Goal: Book appointment/travel/reservation

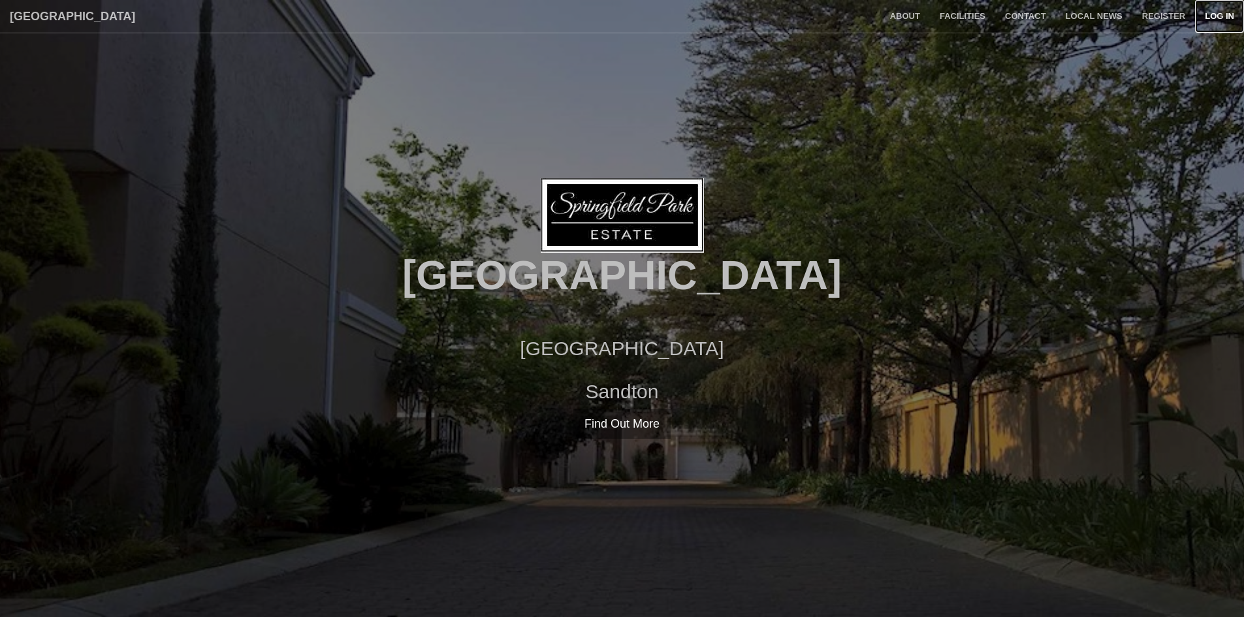
click at [1212, 12] on link "Log in" at bounding box center [1219, 16] width 49 height 33
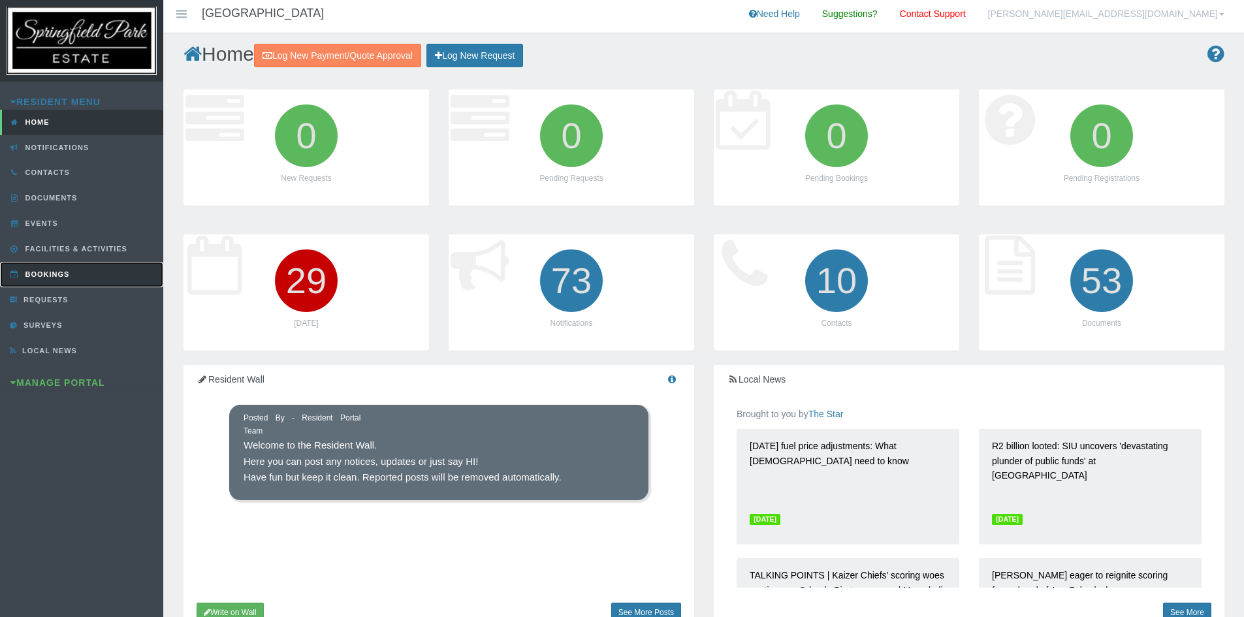
click at [42, 275] on span "Bookings" at bounding box center [46, 274] width 48 height 8
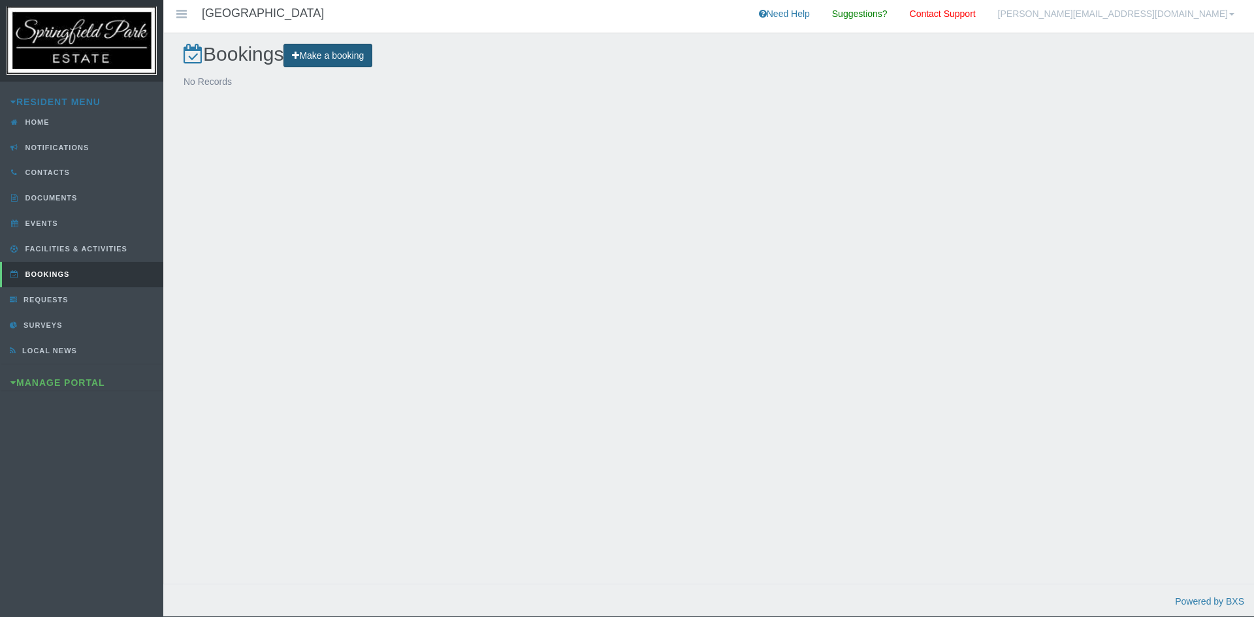
click at [311, 53] on link "Make a booking" at bounding box center [327, 56] width 89 height 24
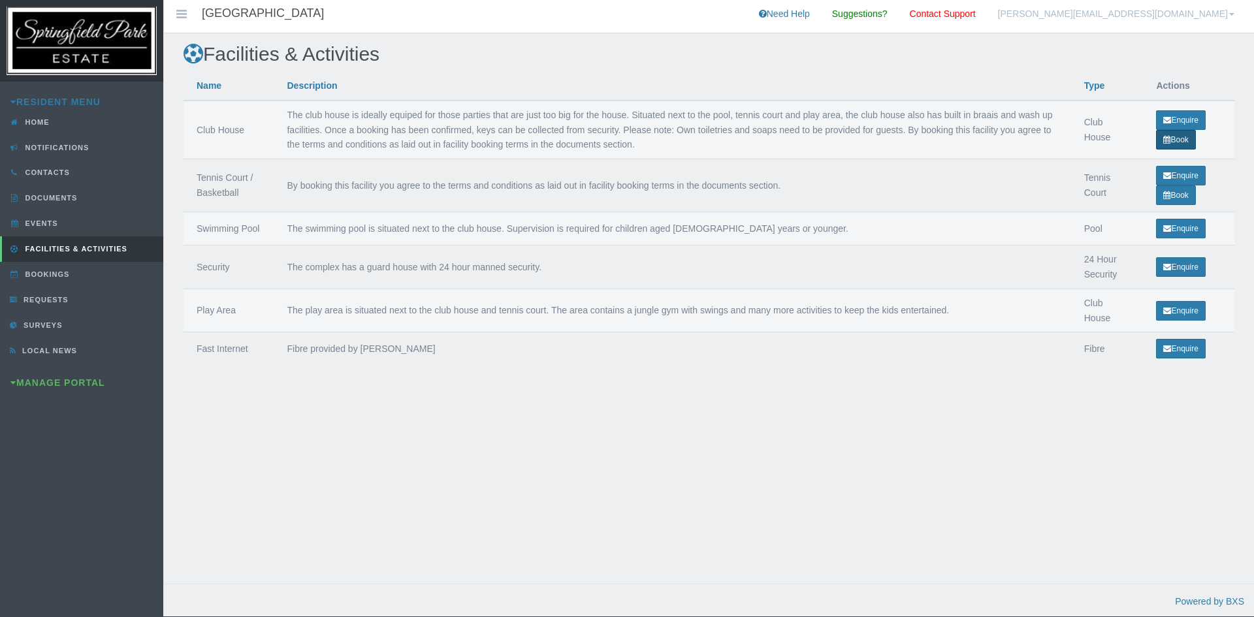
click at [1170, 142] on link "Book" at bounding box center [1175, 140] width 39 height 20
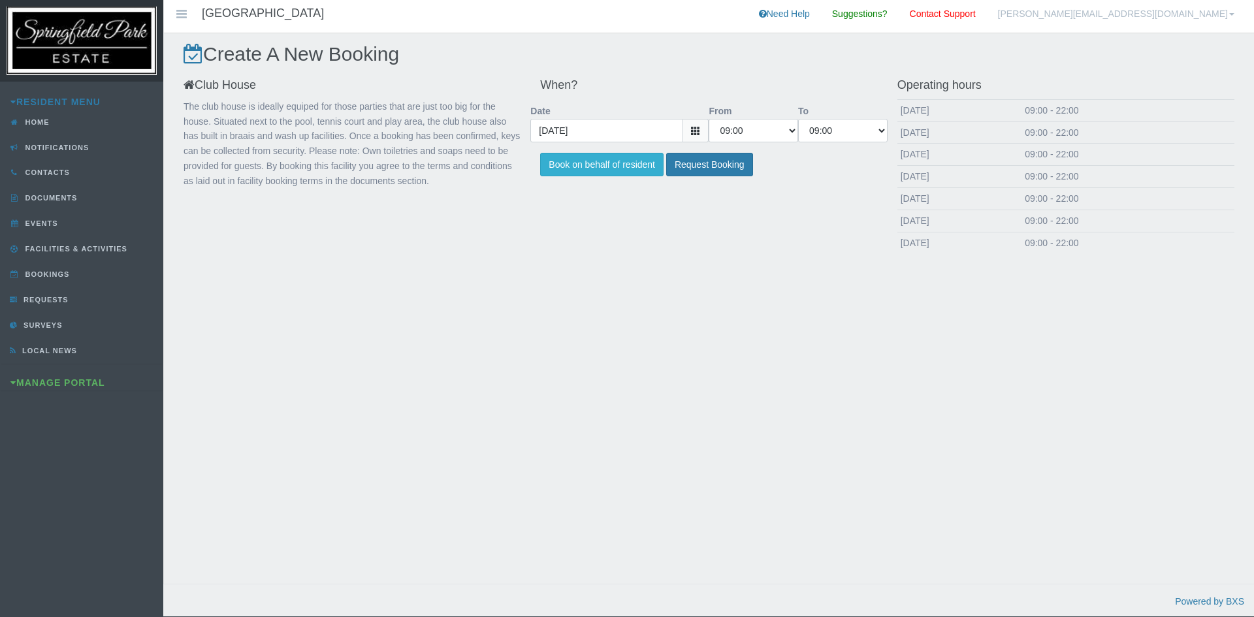
click at [697, 133] on icon at bounding box center [695, 130] width 9 height 9
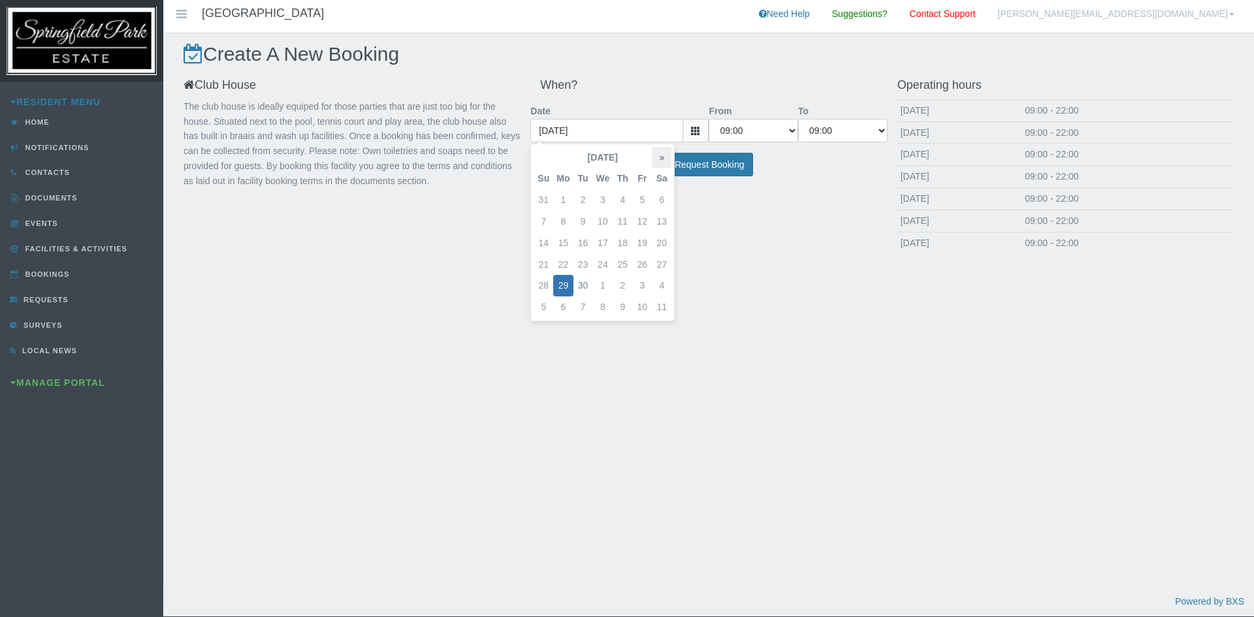
click at [662, 157] on th "»" at bounding box center [662, 158] width 20 height 22
click at [661, 157] on th "»" at bounding box center [662, 158] width 20 height 22
click at [663, 260] on td "27" at bounding box center [662, 265] width 20 height 22
type input "2025-12-27"
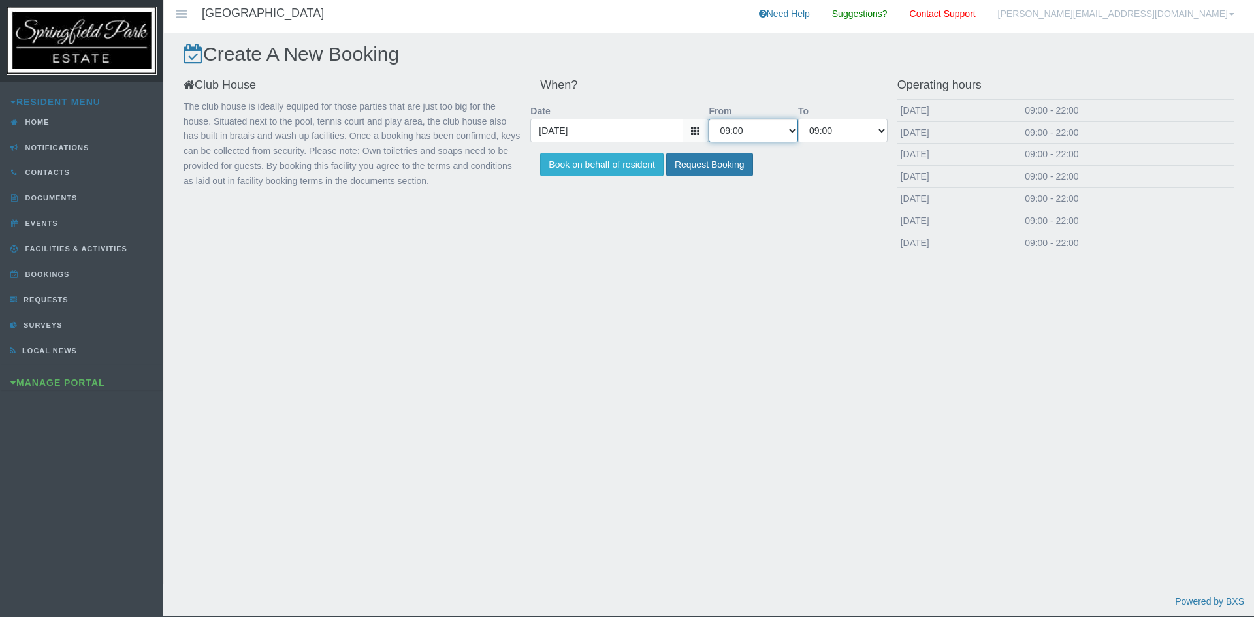
click at [791, 131] on select "09:00 09:30 10:00 10:30 11:00 11:30 12:00 12:30 13:00 13:30 14:00 14:30 15:00 1…" at bounding box center [752, 131] width 89 height 24
select select "13:00:00"
click at [708, 119] on select "09:00 09:30 10:00 10:30 11:00 11:30 12:00 12:30 13:00 13:30 14:00 14:30 15:00 1…" at bounding box center [752, 131] width 89 height 24
click at [875, 129] on select "09:00 09:30 10:00 10:30 11:00 11:30 12:00 12:30 13:00 13:30 14:00 14:30 15:00 1…" at bounding box center [842, 131] width 89 height 24
select select "19:00:00"
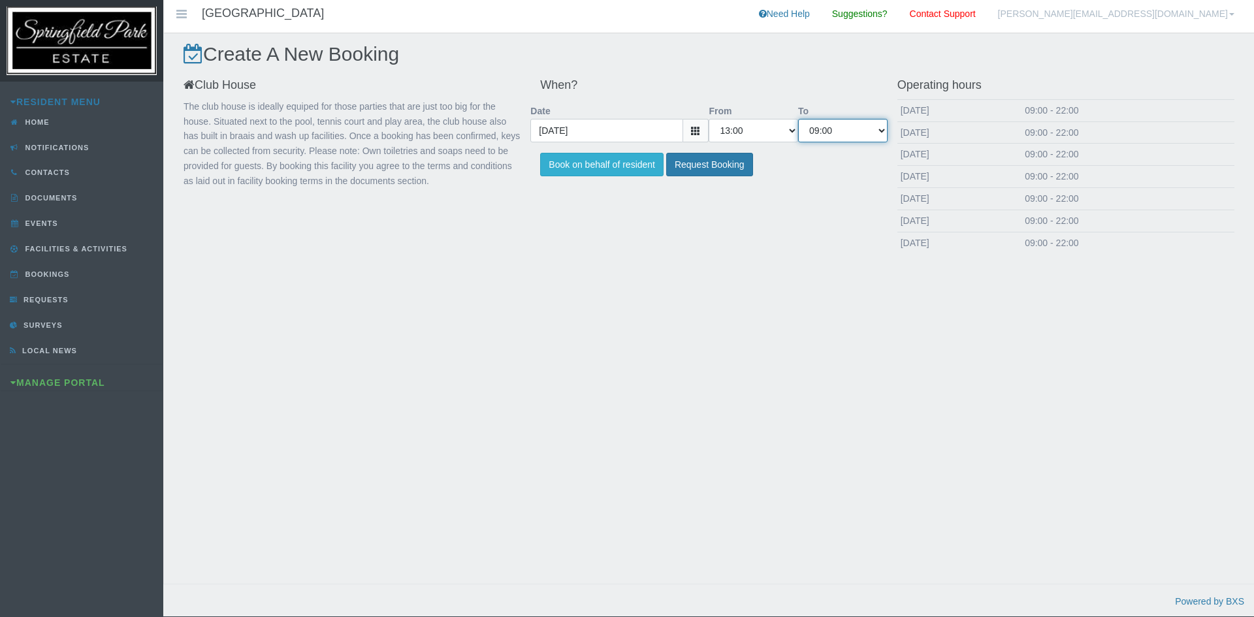
click at [798, 119] on select "09:00 09:30 10:00 10:30 11:00 11:30 12:00 12:30 13:00 13:30 14:00 14:30 15:00 1…" at bounding box center [842, 131] width 89 height 24
click at [606, 163] on button "Book on behalf of resident" at bounding box center [601, 165] width 123 height 24
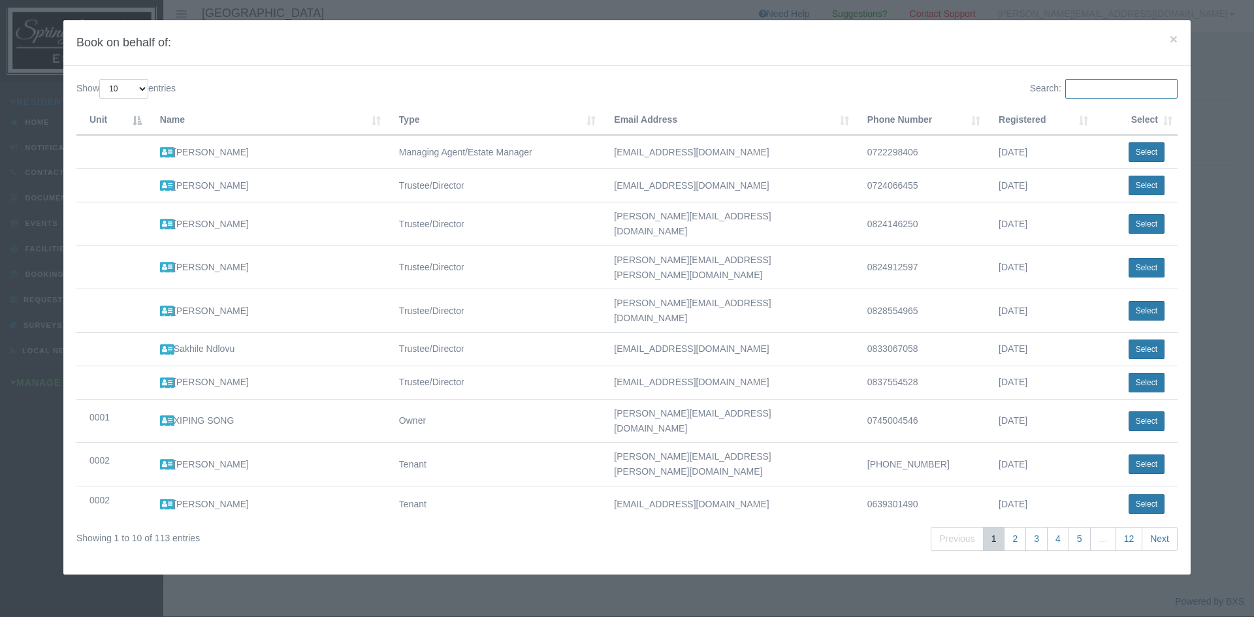
click at [1109, 93] on input "Search:" at bounding box center [1121, 89] width 112 height 20
type input "9"
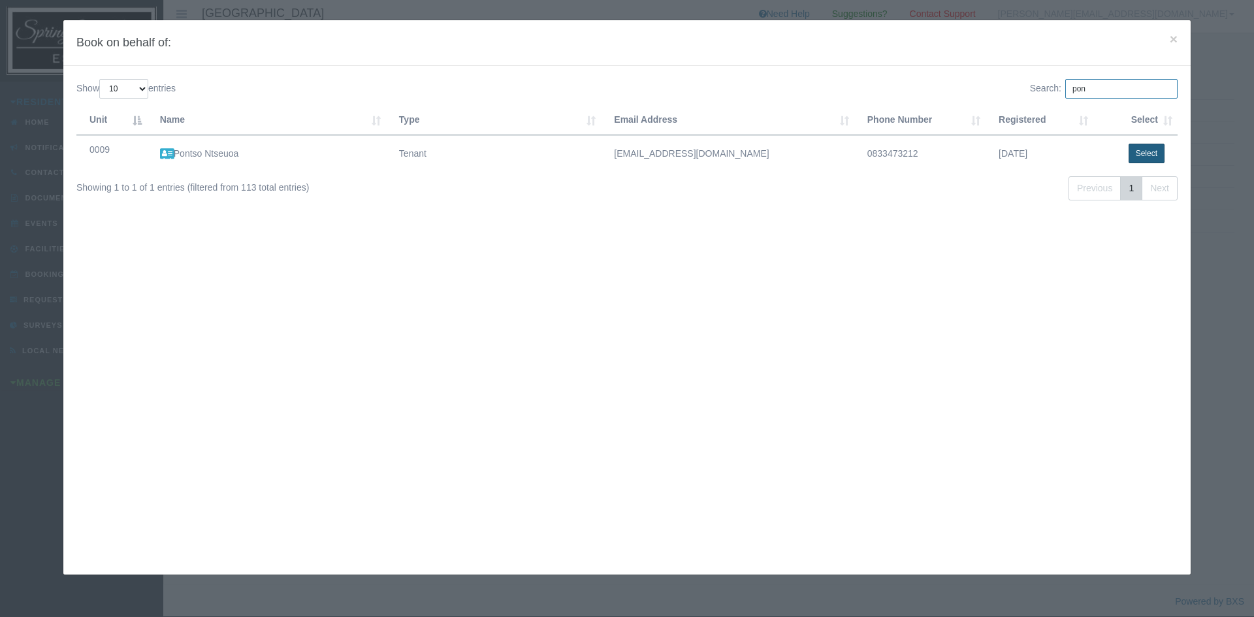
type input "pon"
click at [1131, 148] on button "Select" at bounding box center [1146, 154] width 36 height 20
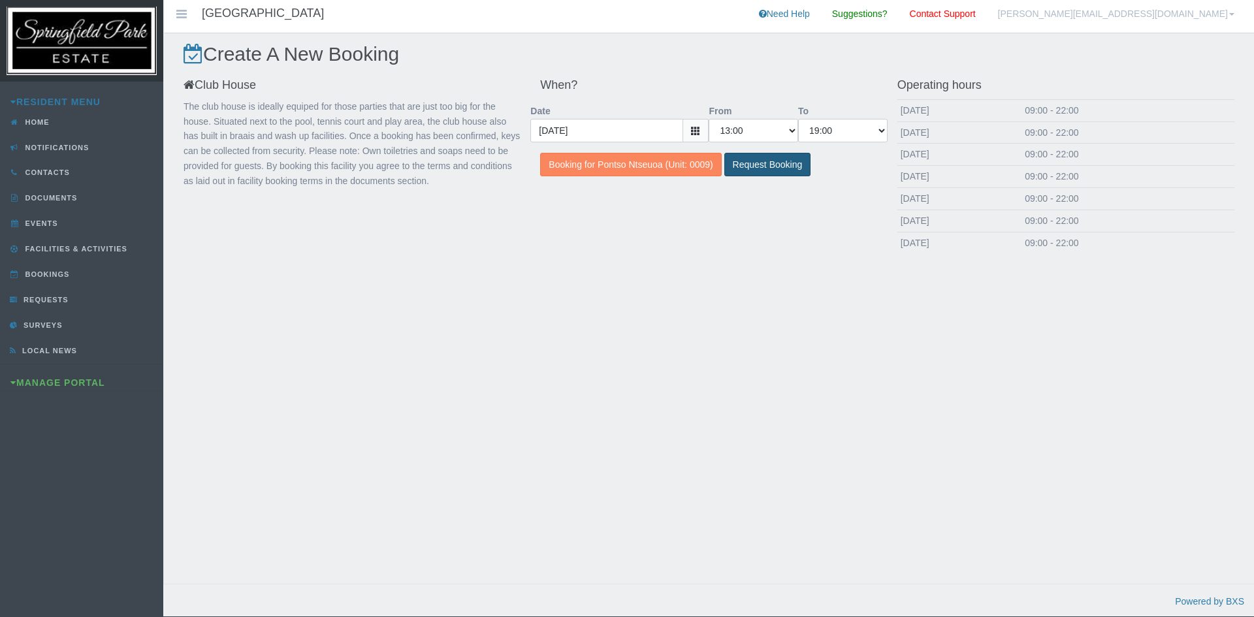
click at [774, 159] on input "Request Booking" at bounding box center [767, 165] width 87 height 24
